Goal: Task Accomplishment & Management: Complete application form

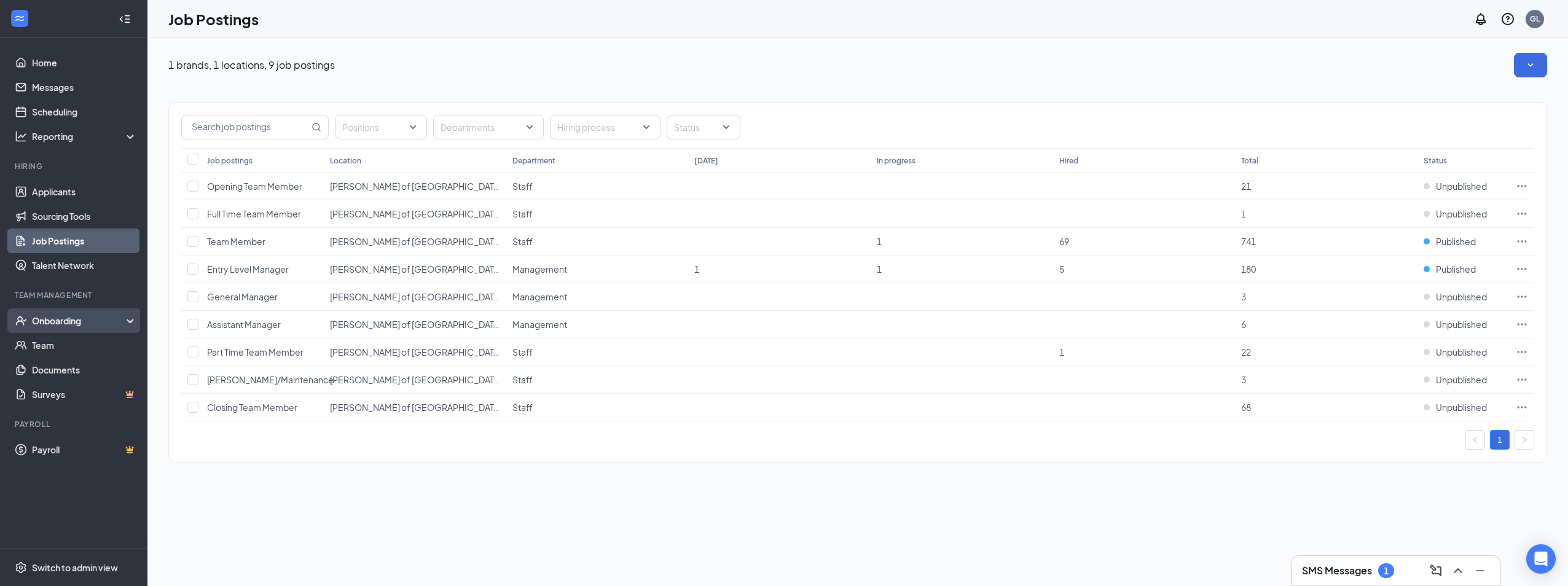
click at [49, 321] on div "Onboarding" at bounding box center [79, 321] width 94 height 12
click at [52, 348] on link "Overview" at bounding box center [84, 345] width 105 height 24
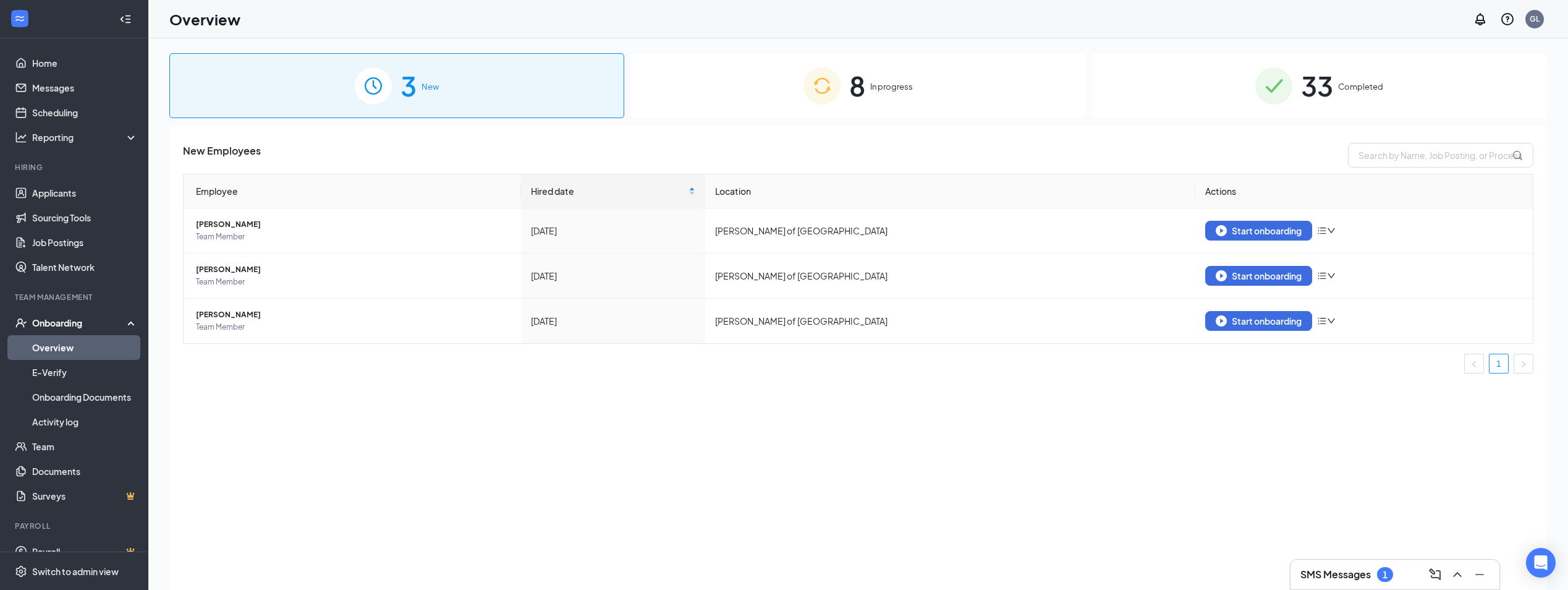
click at [967, 83] on div "8 In progress" at bounding box center [858, 85] width 455 height 65
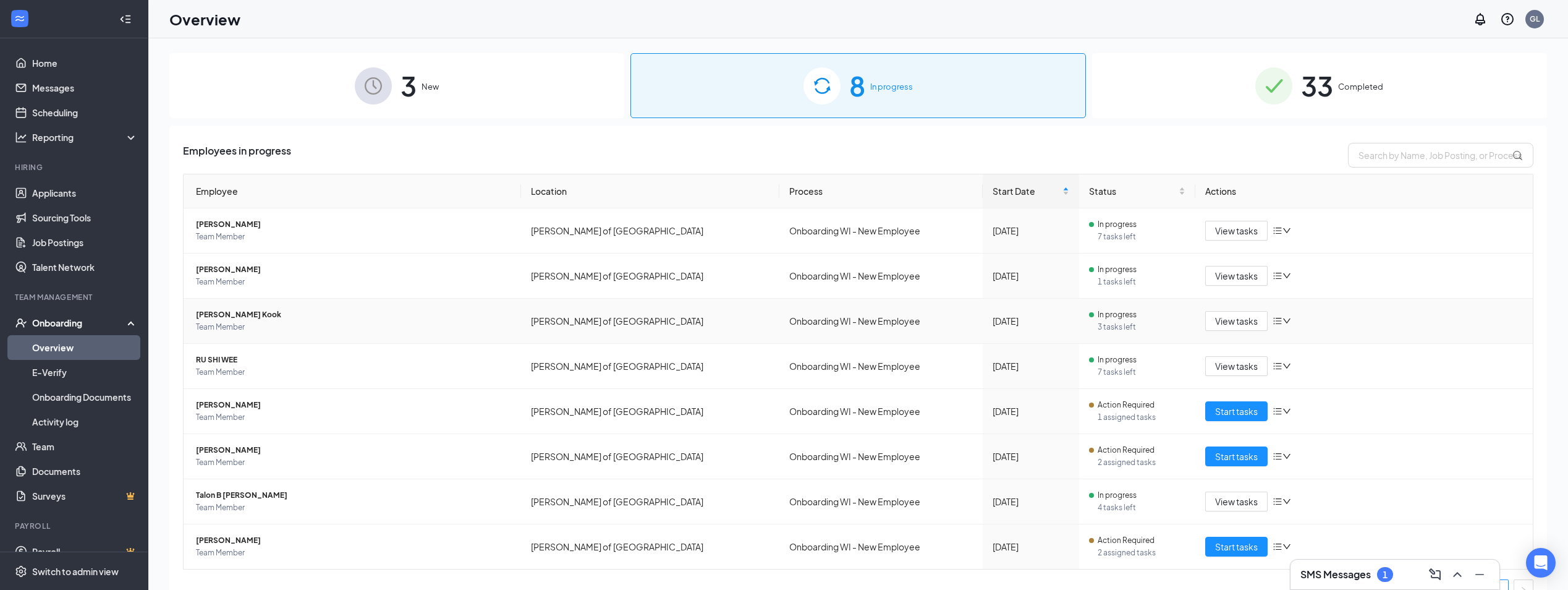
scroll to position [23, 0]
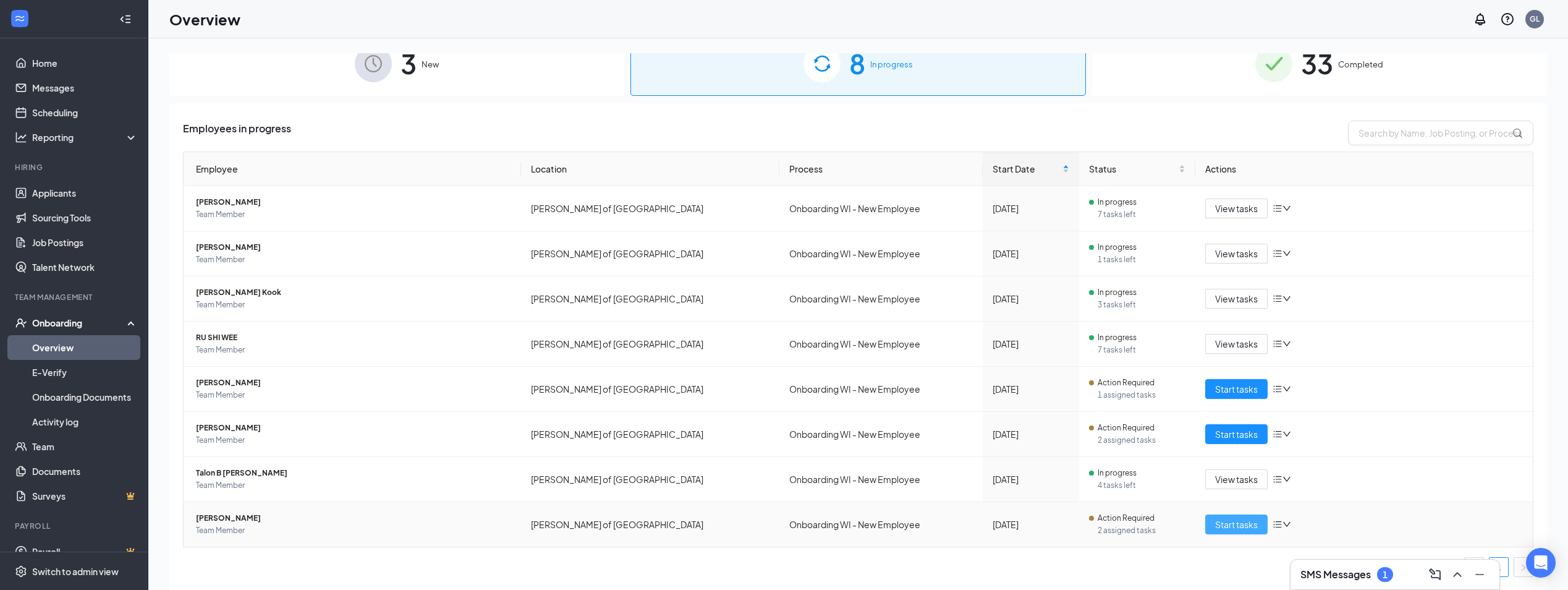
click at [1238, 523] on span "Start tasks" at bounding box center [1236, 524] width 42 height 14
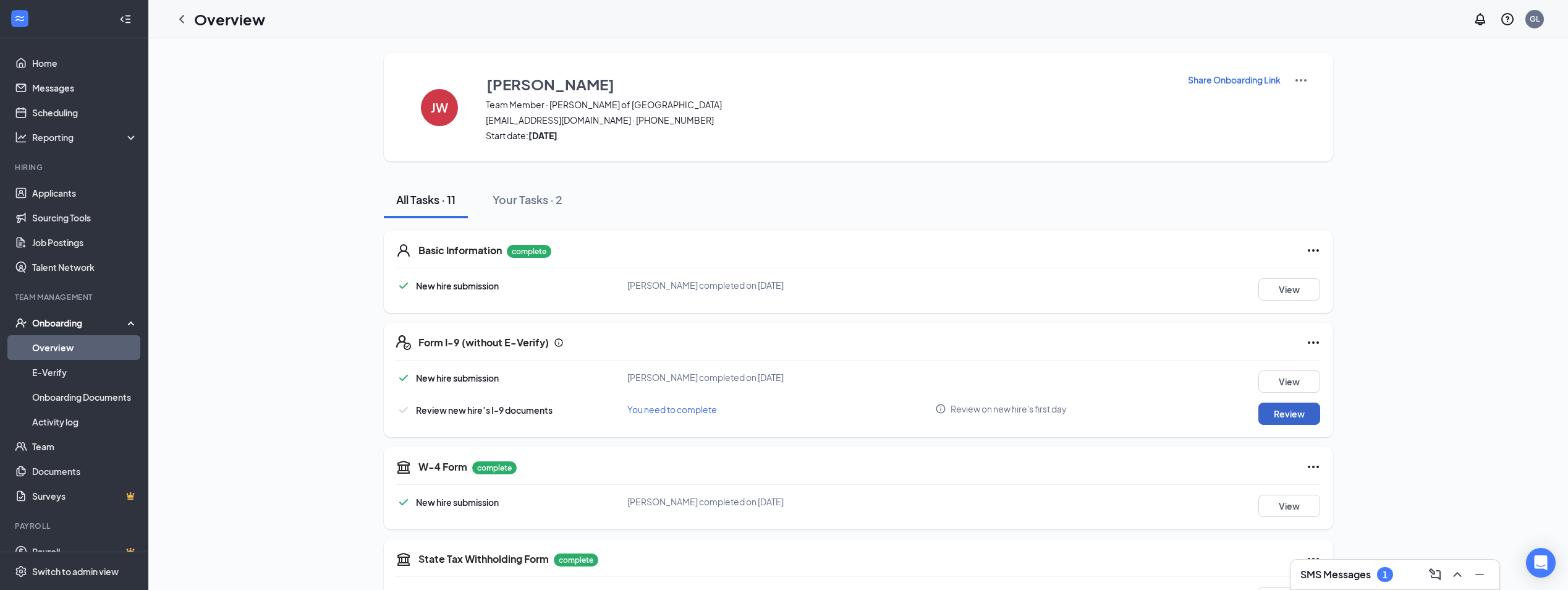
click at [1296, 411] on button "Review" at bounding box center [1289, 414] width 62 height 23
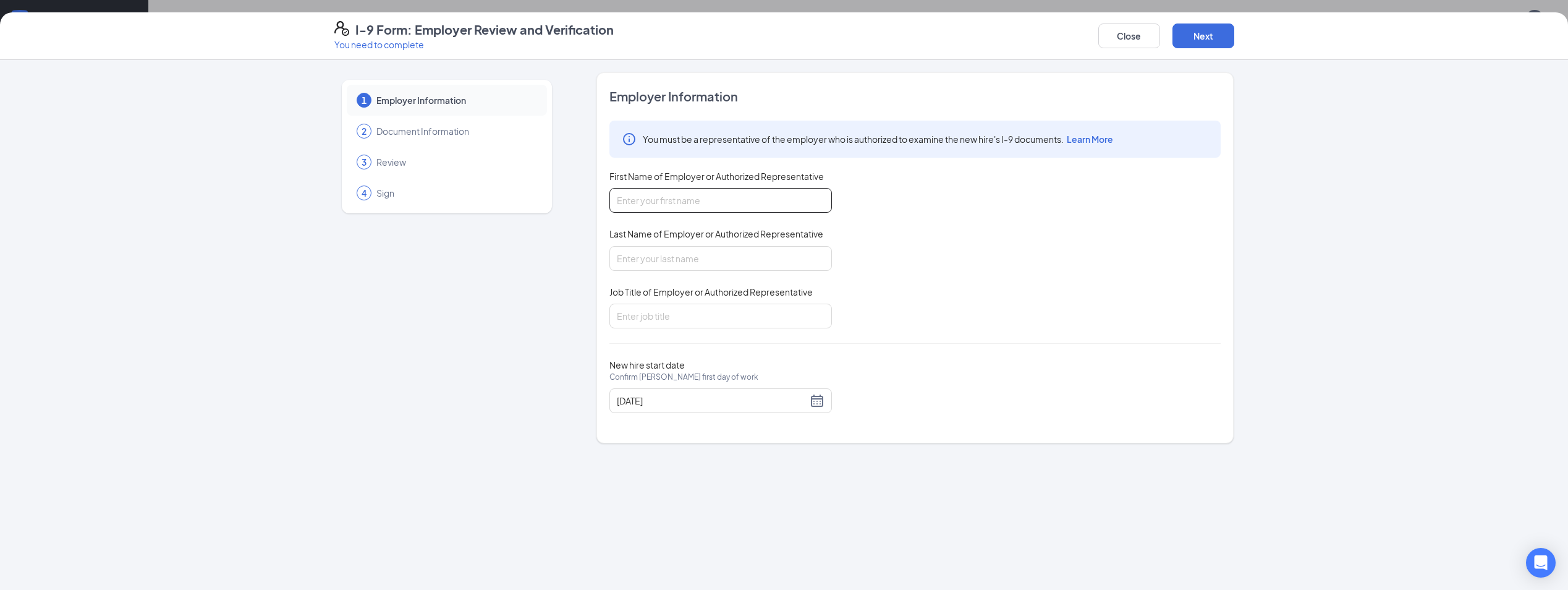
click at [713, 199] on input "First Name of Employer or Authorized Representative" at bounding box center [721, 200] width 223 height 25
type input "[PERSON_NAME]"
type input "RGM"
click at [1205, 31] on button "Next" at bounding box center [1203, 36] width 62 height 25
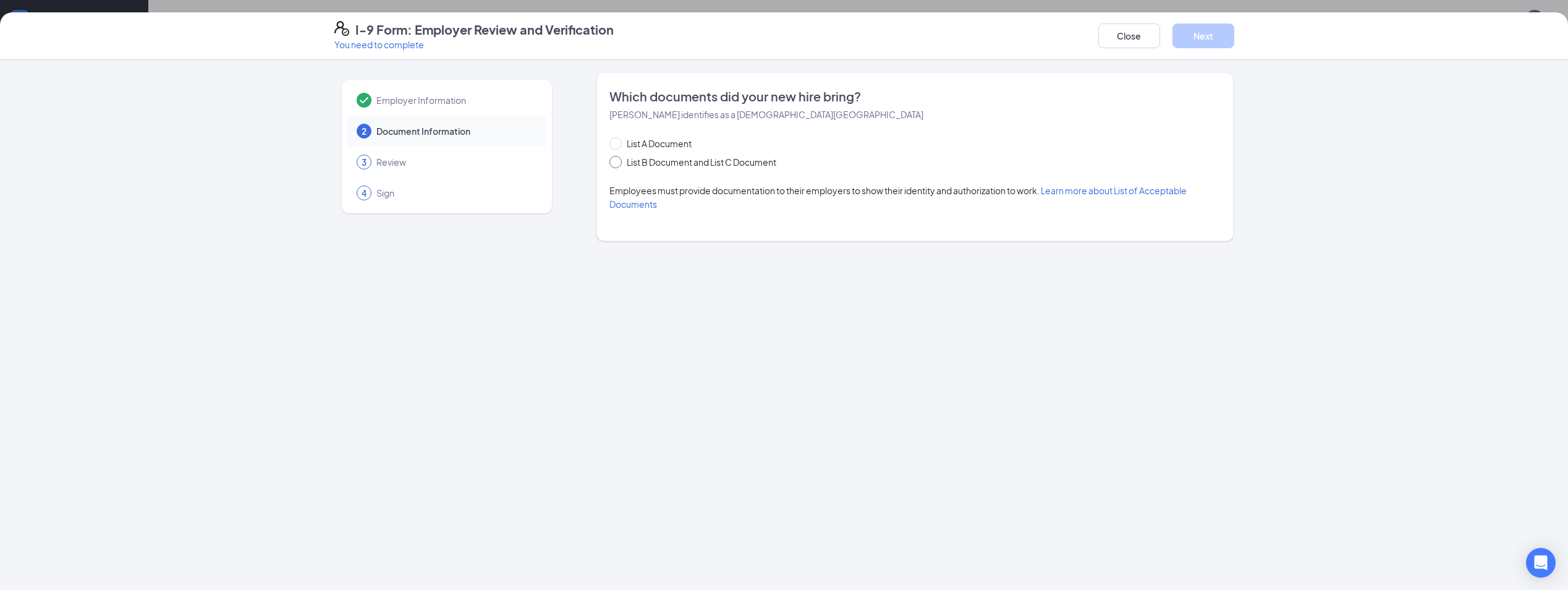
click at [612, 163] on input "List B Document and List C Document" at bounding box center [614, 160] width 9 height 9
radio input "true"
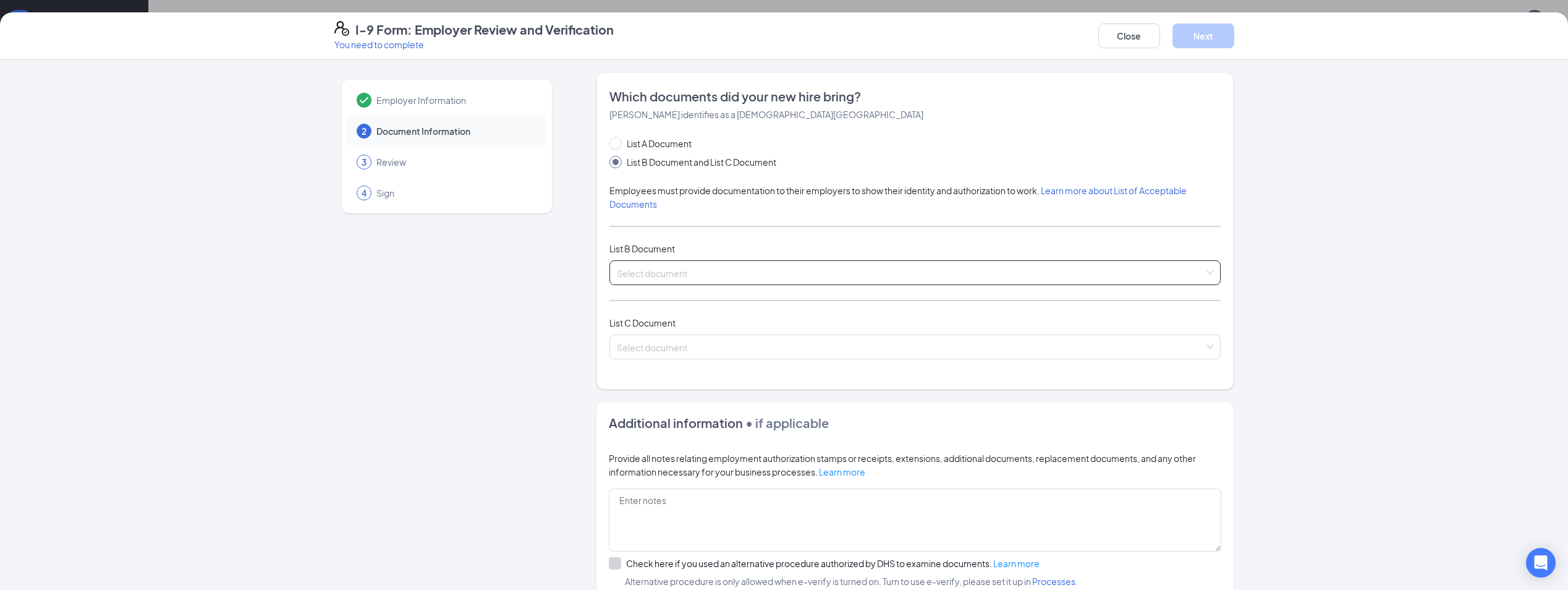
click at [945, 273] on input "search" at bounding box center [911, 270] width 588 height 18
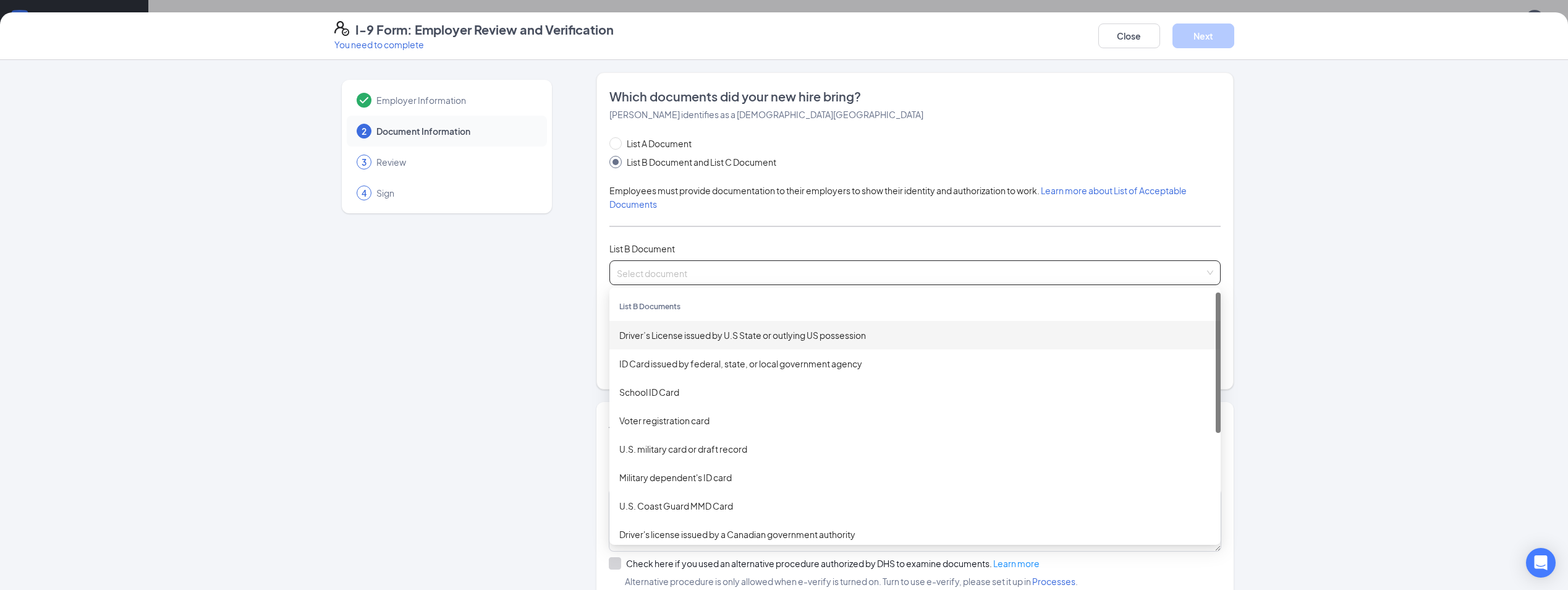
click at [772, 337] on div "Driver’s License issued by U.S State or outlying US possession" at bounding box center [915, 335] width 592 height 14
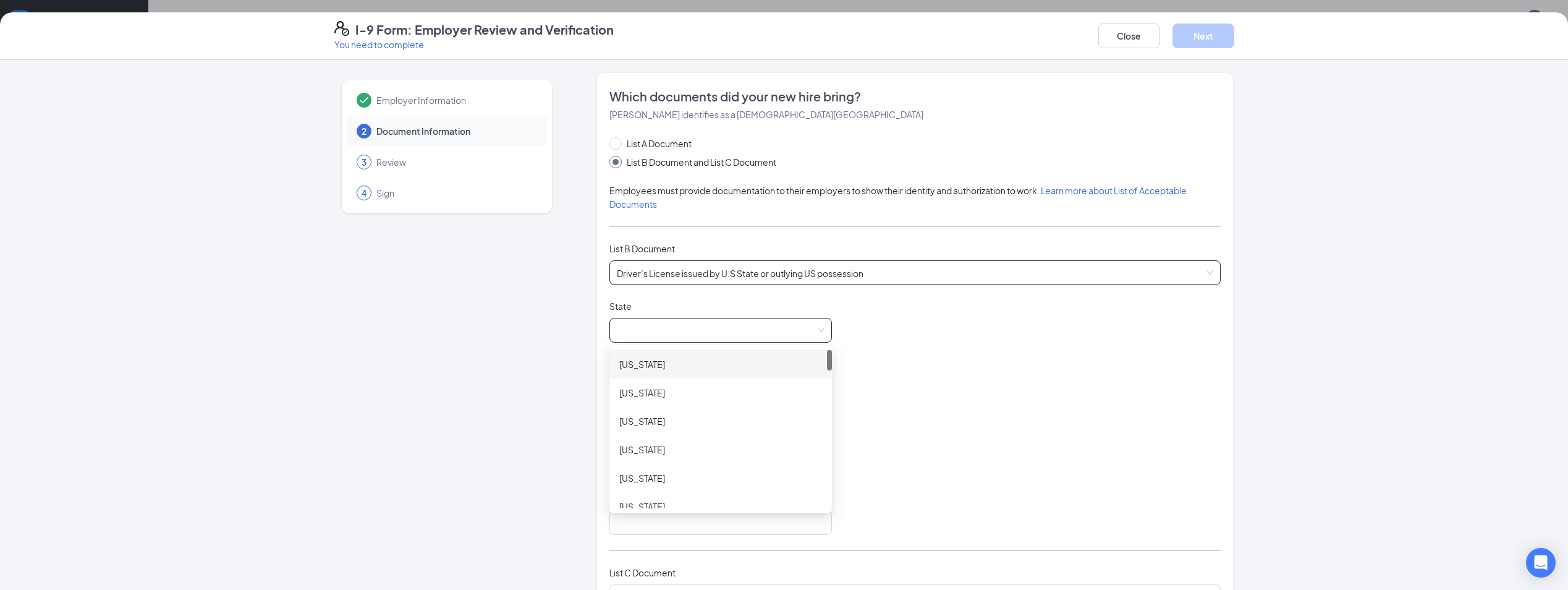
click at [706, 331] on span at bounding box center [721, 330] width 208 height 23
click at [625, 473] on div "[US_STATE]" at bounding box center [720, 469] width 203 height 14
click at [662, 387] on input "Document Number" at bounding box center [721, 389] width 223 height 25
click at [1210, 269] on div "Driver’s License issued by U.S State or outlying US possession" at bounding box center [915, 272] width 612 height 25
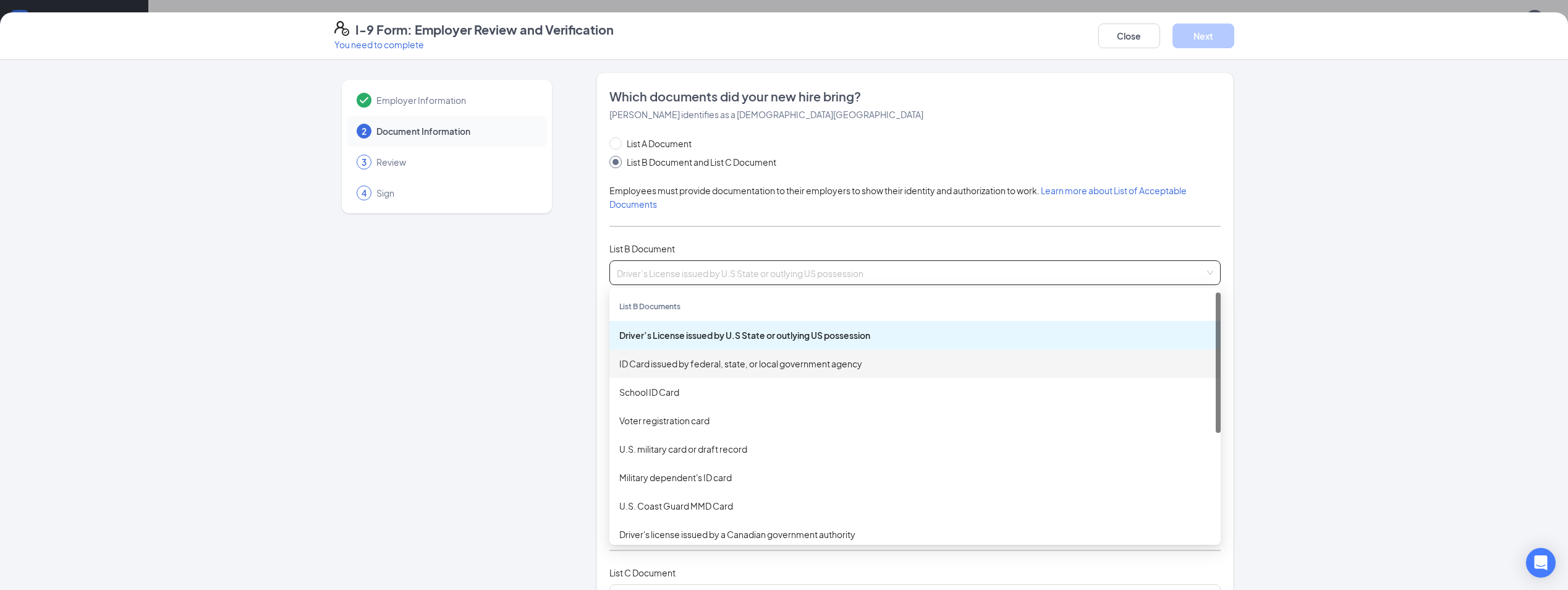
click at [919, 363] on div "ID Card issued by federal, state, or local government agency" at bounding box center [915, 363] width 592 height 14
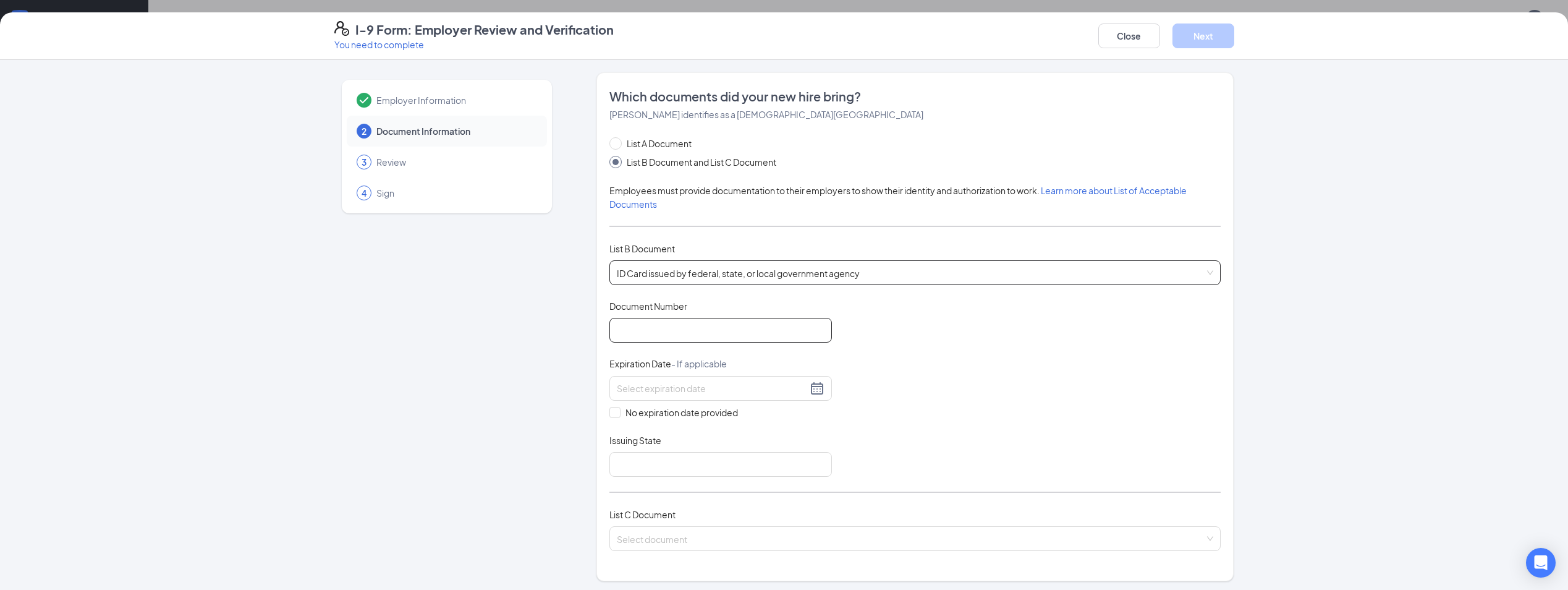
click at [679, 331] on input "Document Number" at bounding box center [721, 330] width 223 height 25
type input "2554-3603-730W"
click at [815, 391] on div at bounding box center [721, 389] width 208 height 15
click at [679, 415] on button "Sep" at bounding box center [678, 415] width 16 height 25
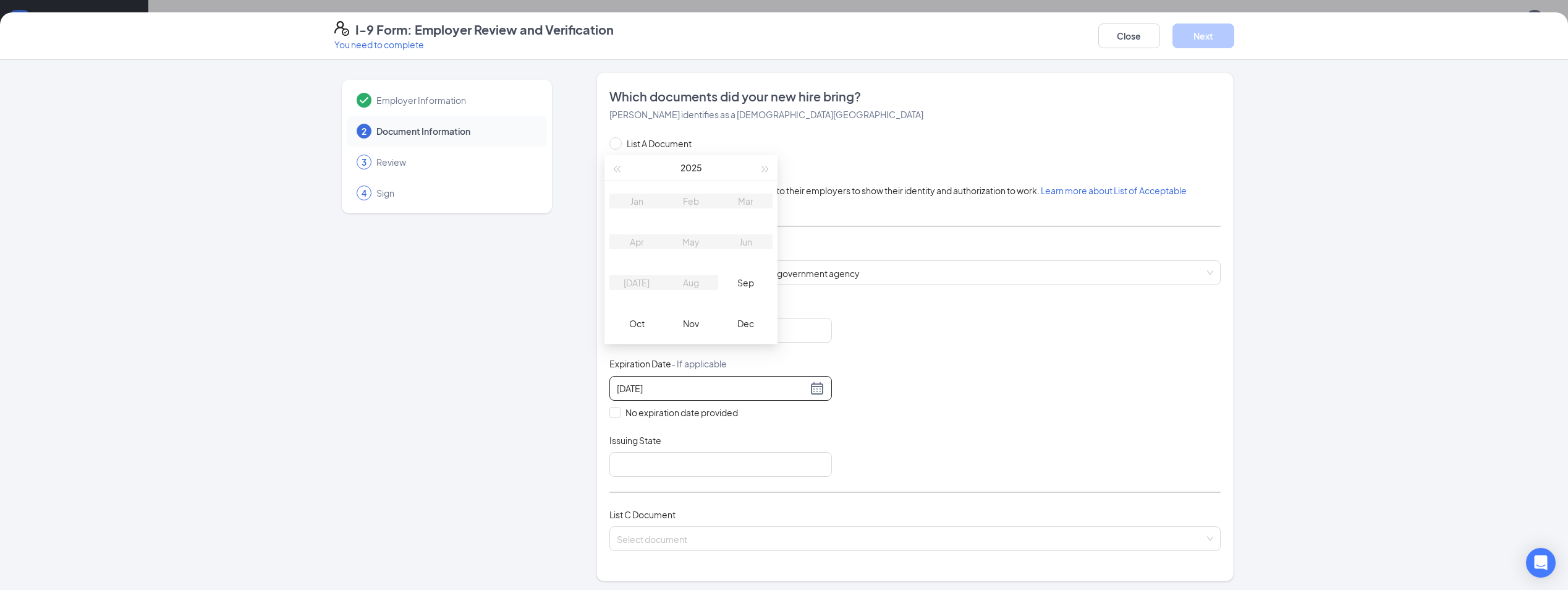
type input "[DATE]"
click at [689, 168] on button "2025" at bounding box center [692, 167] width 22 height 25
click at [686, 285] on div "2026" at bounding box center [691, 283] width 37 height 15
click at [691, 286] on div "Aug" at bounding box center [691, 283] width 37 height 15
type input "[DATE]"
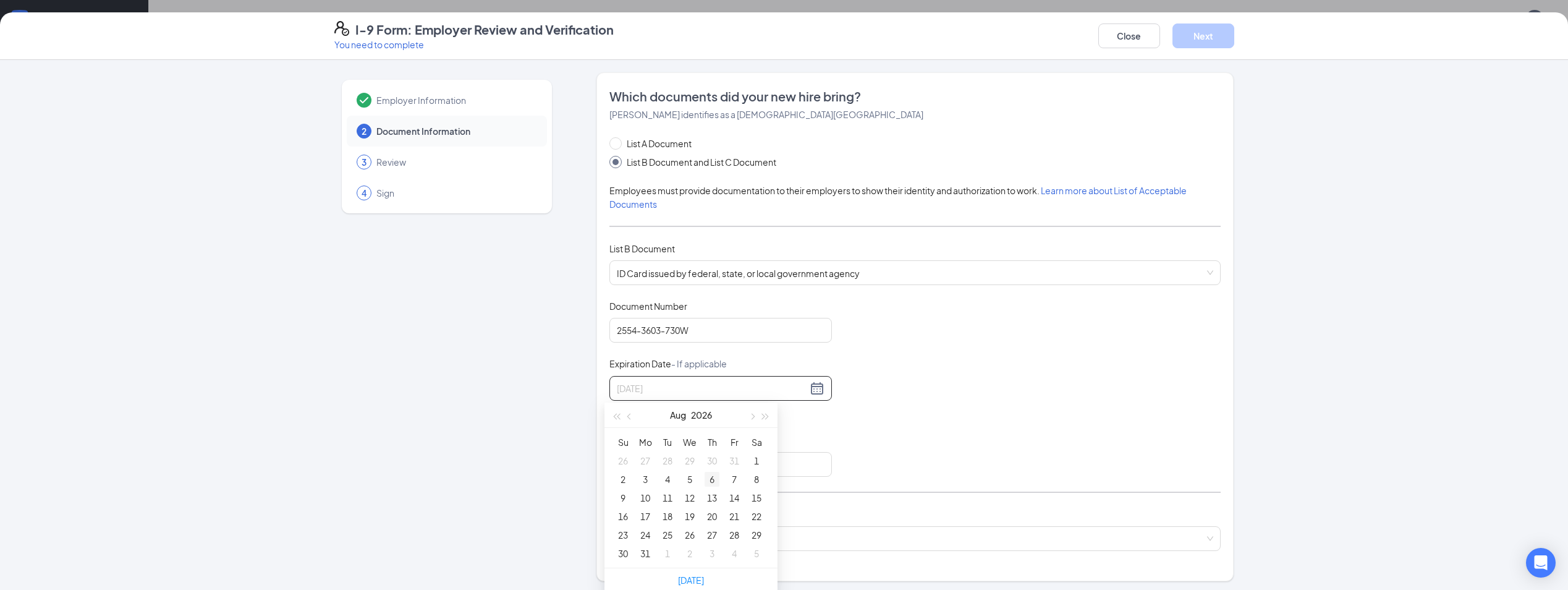
type input "[DATE]"
click at [712, 481] on div "6" at bounding box center [712, 479] width 15 height 15
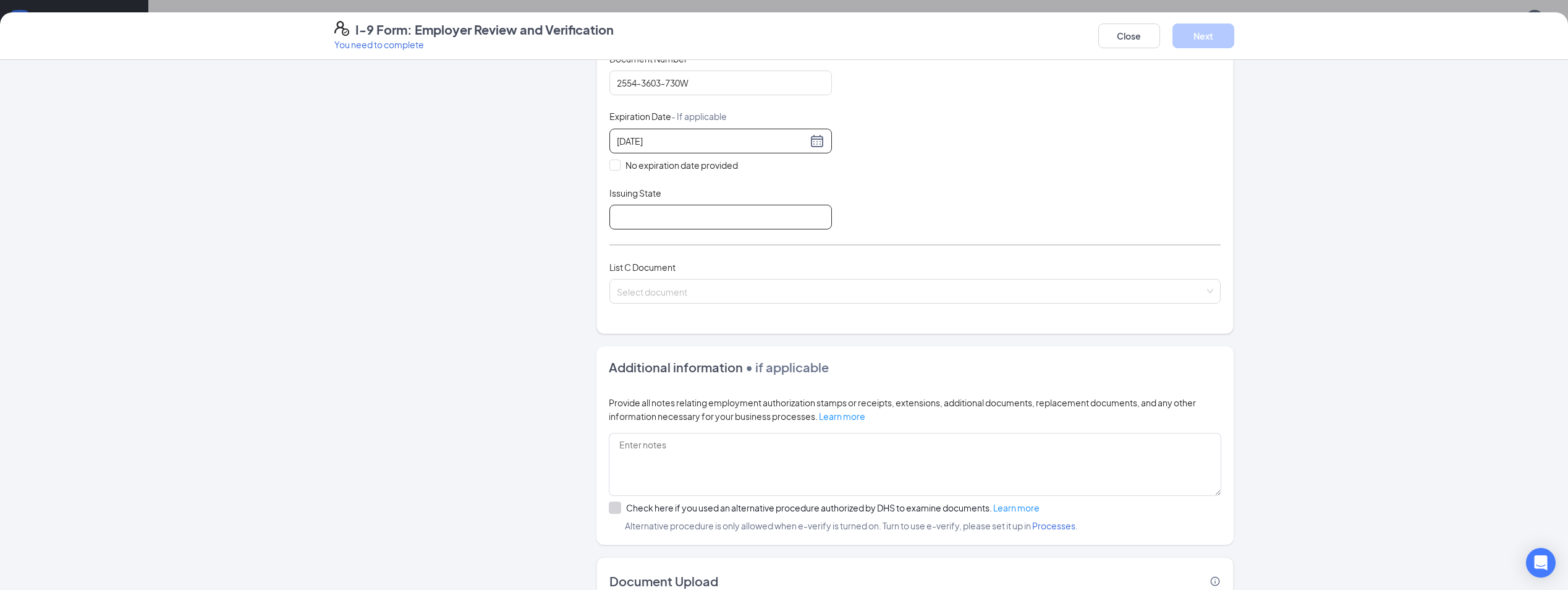
click at [633, 221] on input "Issuing State" at bounding box center [721, 217] width 223 height 25
type input "[US_STATE]"
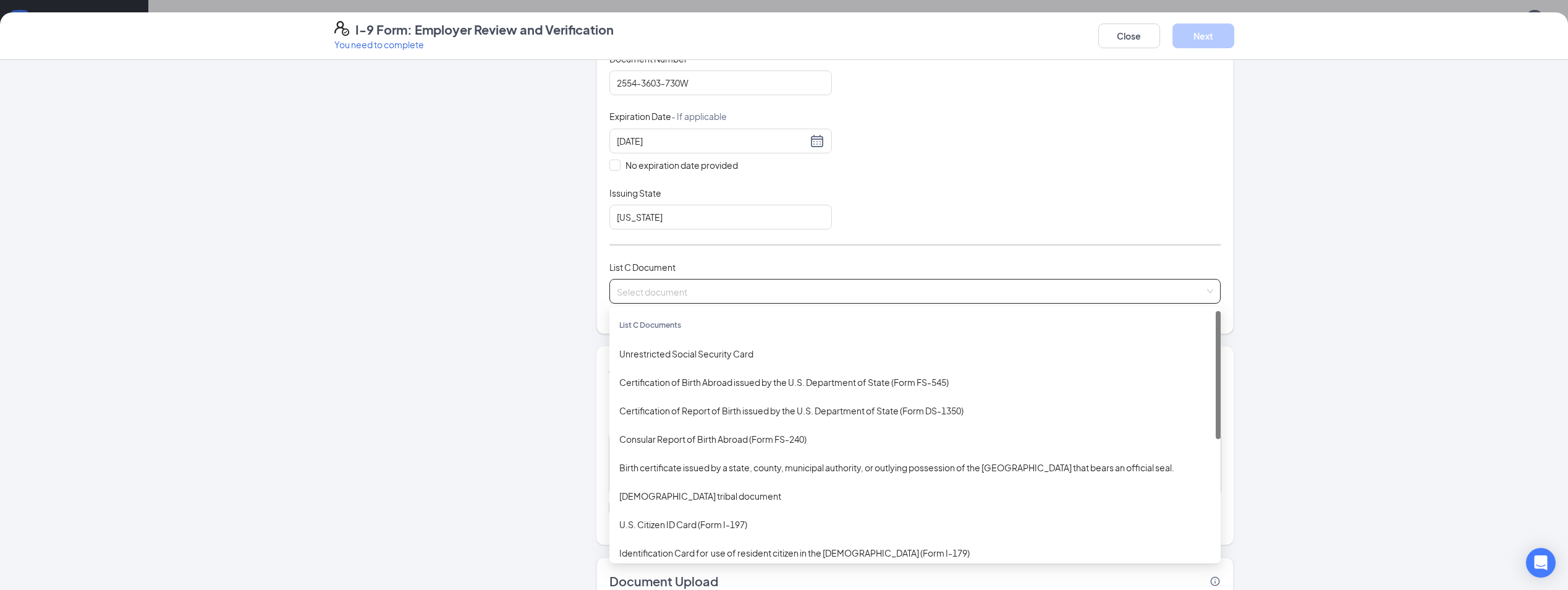
click at [955, 296] on input "search" at bounding box center [911, 288] width 588 height 18
click at [792, 354] on div "Unrestricted Social Security Card" at bounding box center [915, 354] width 592 height 14
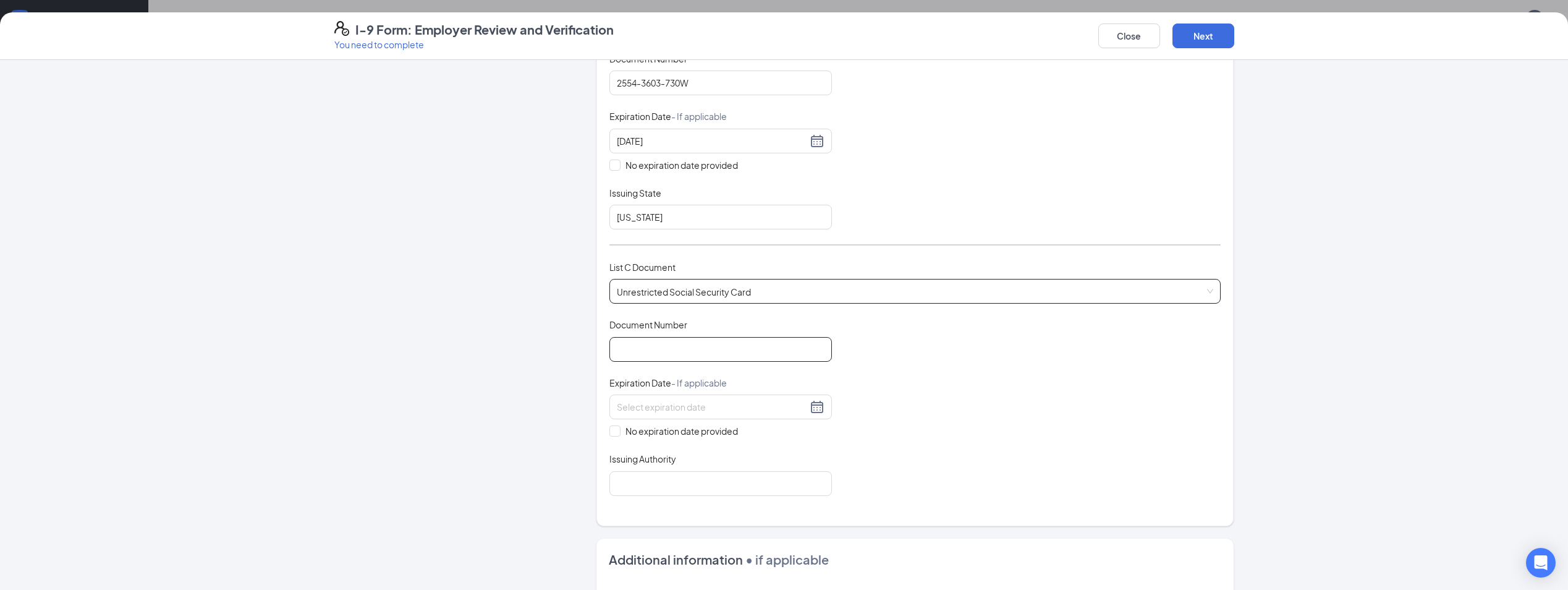
click at [681, 350] on input "Document Number" at bounding box center [721, 350] width 223 height 25
type input "345021622"
click at [610, 432] on input "No expiration date provided" at bounding box center [614, 430] width 9 height 9
checkbox input "true"
click at [657, 493] on input "Issuing Authority" at bounding box center [721, 486] width 223 height 25
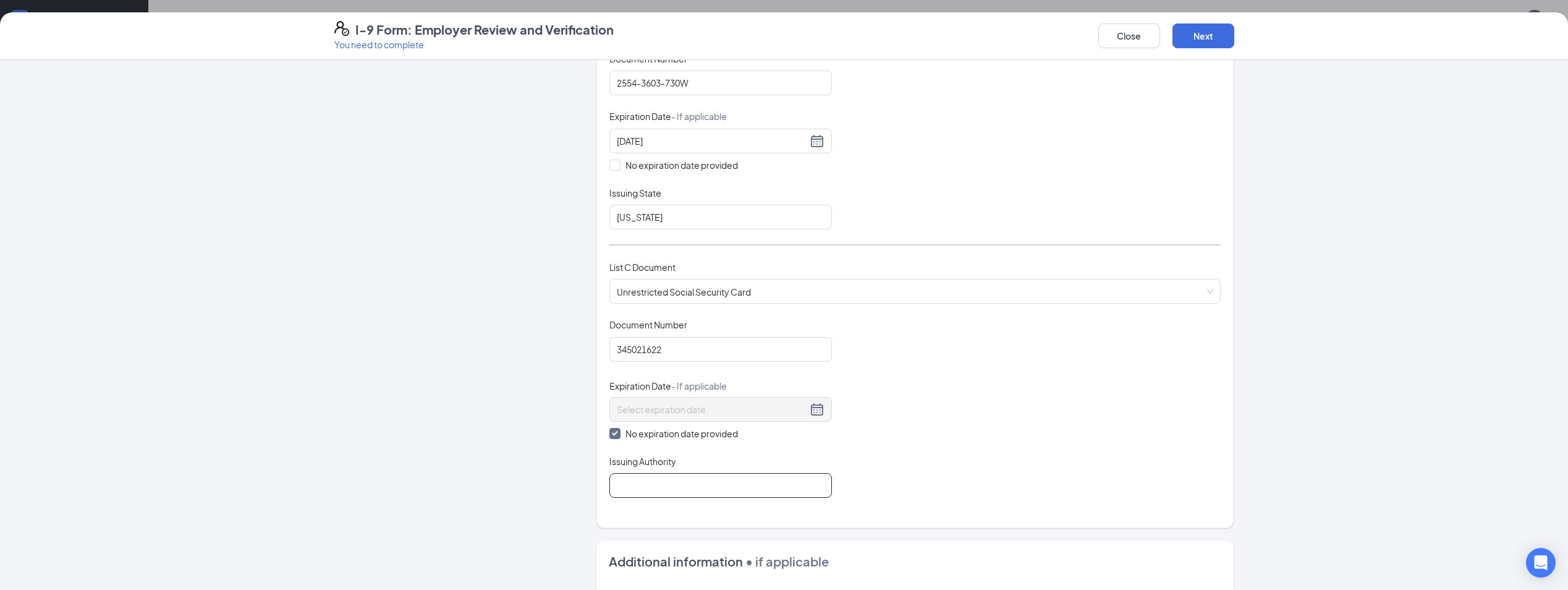
type input "SS Admin"
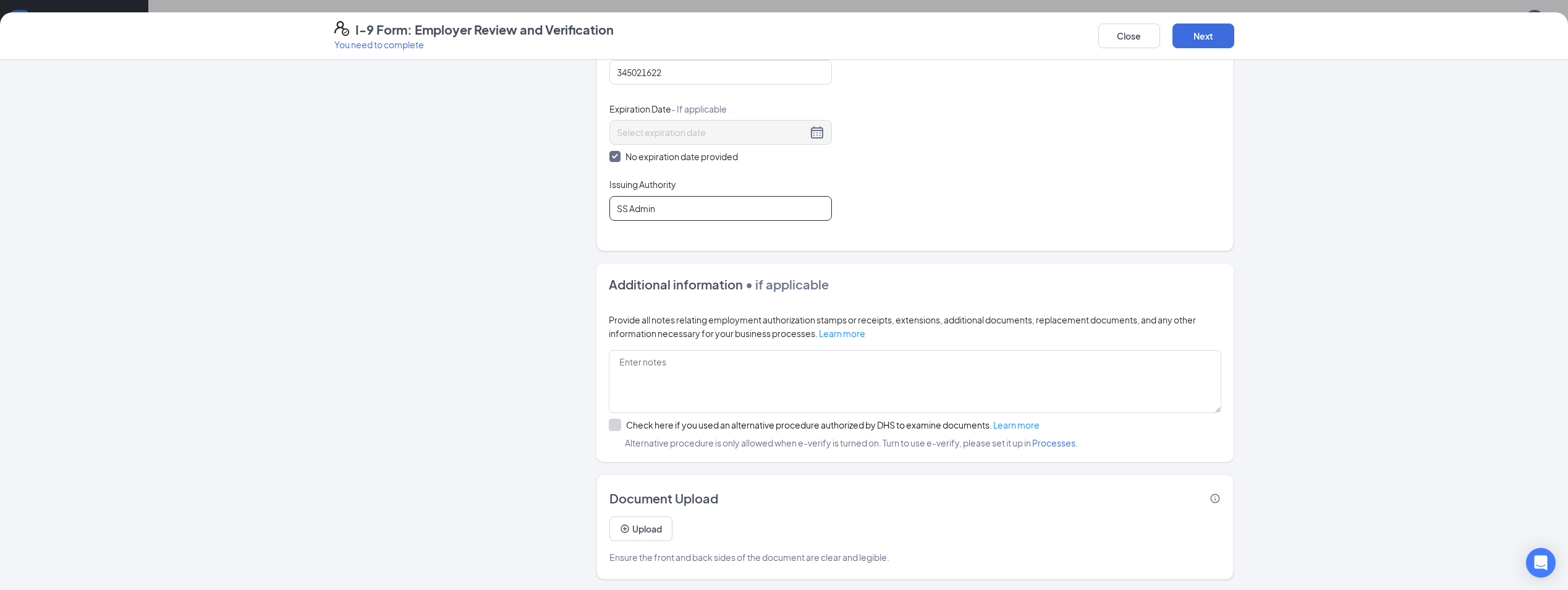
scroll to position [526, 0]
click at [1222, 36] on button "Next" at bounding box center [1203, 36] width 62 height 25
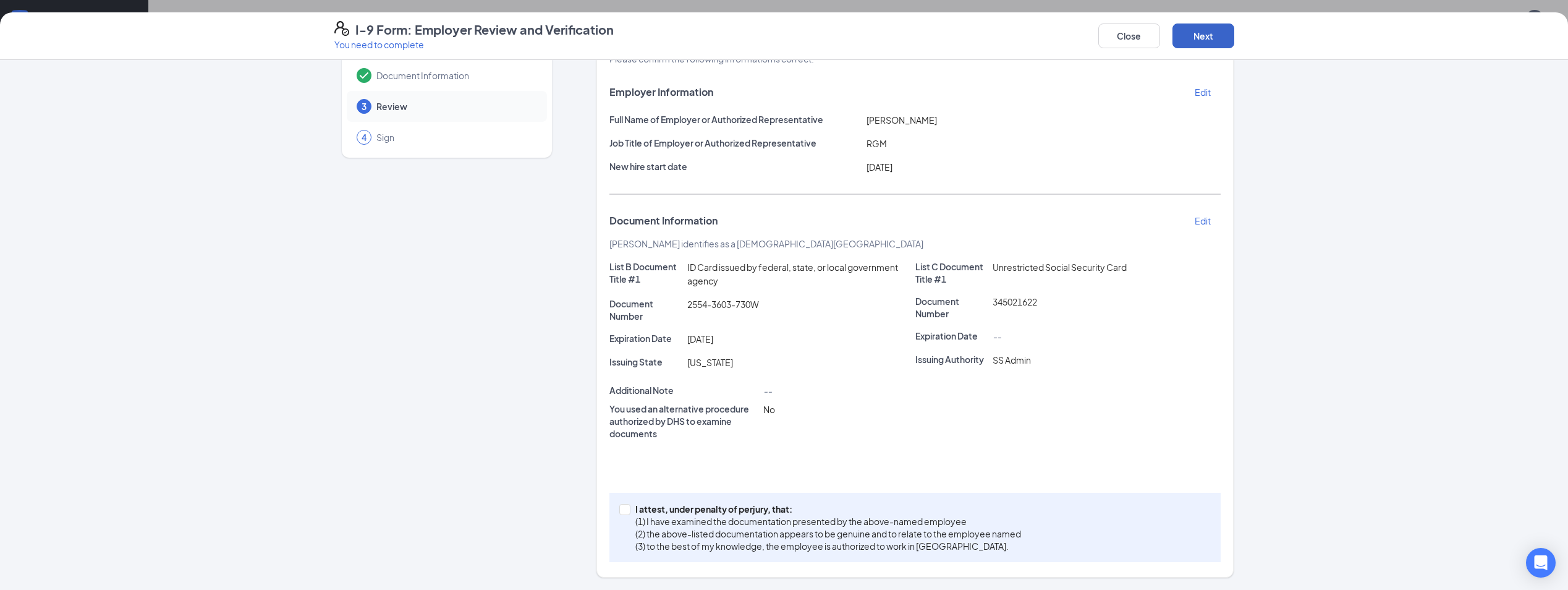
scroll to position [449, 0]
click at [619, 514] on span at bounding box center [625, 509] width 11 height 11
click at [619, 513] on input "I attest, under penalty of [PERSON_NAME], that: (1) I have examined the documen…" at bounding box center [623, 508] width 9 height 9
checkbox input "true"
click at [1220, 32] on button "Next" at bounding box center [1203, 36] width 62 height 25
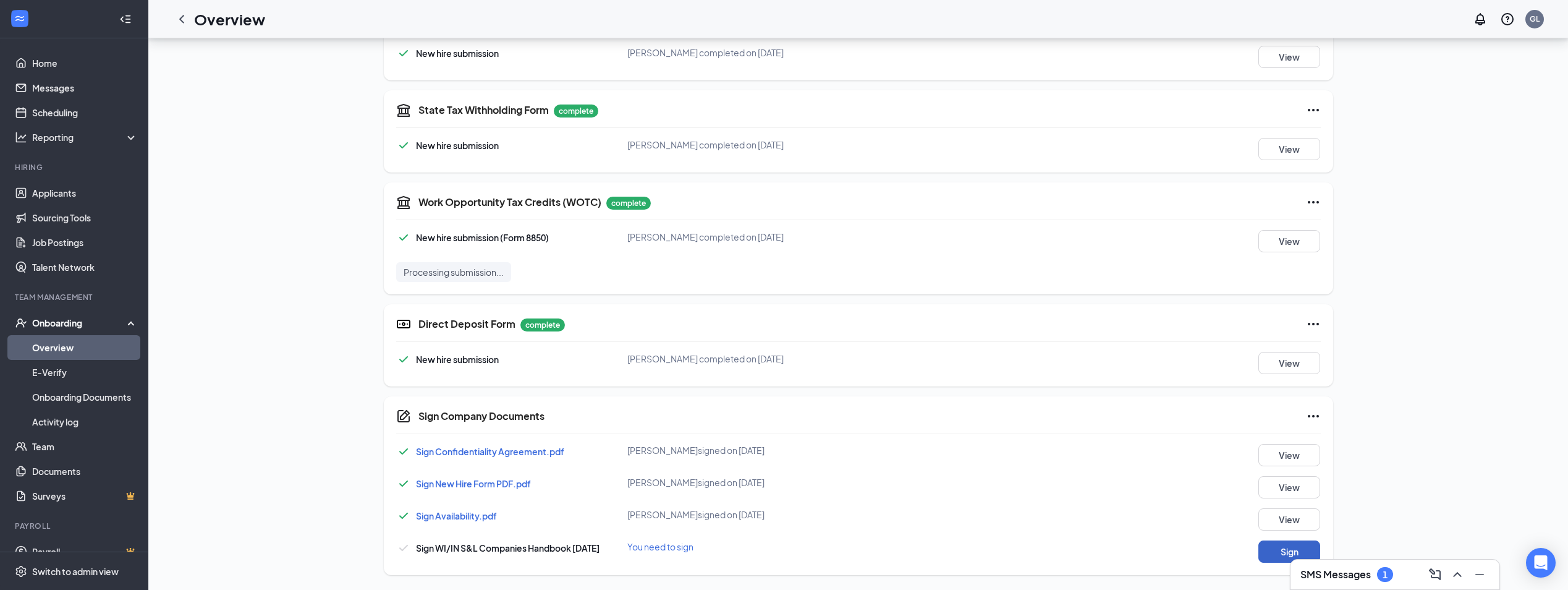
click at [1281, 550] on button "Sign" at bounding box center [1289, 551] width 62 height 23
